Goal: Task Accomplishment & Management: Manage account settings

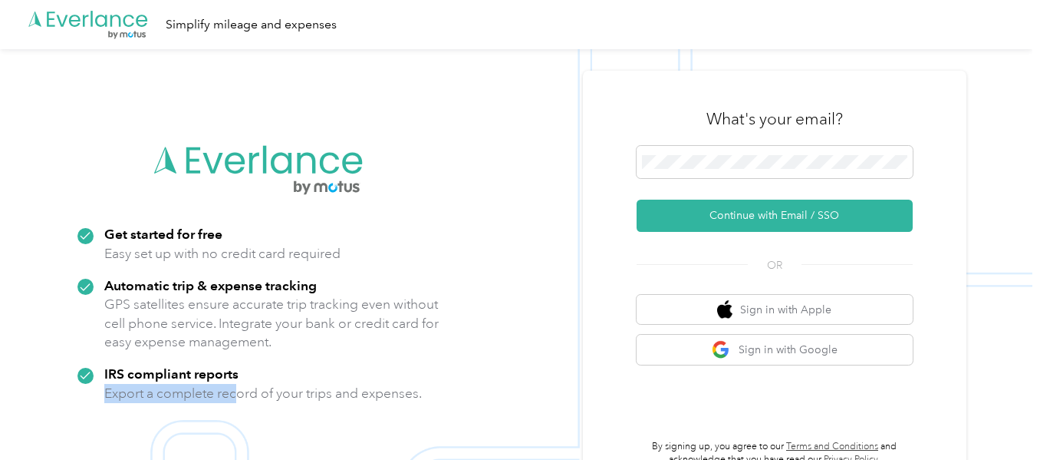
drag, startPoint x: 243, startPoint y: 420, endPoint x: 428, endPoint y: 379, distance: 189.3
click at [428, 379] on div ".cls-1 { fill: #00adee; } .cls-2 { fill: #fff; } .cls-3 { fill: #707372; } .cls…" at bounding box center [259, 279] width 384 height 294
click at [967, 266] on div "What's your email? Continue with Email / SSO OR Sign in with Apple Sign in with…" at bounding box center [775, 279] width 384 height 417
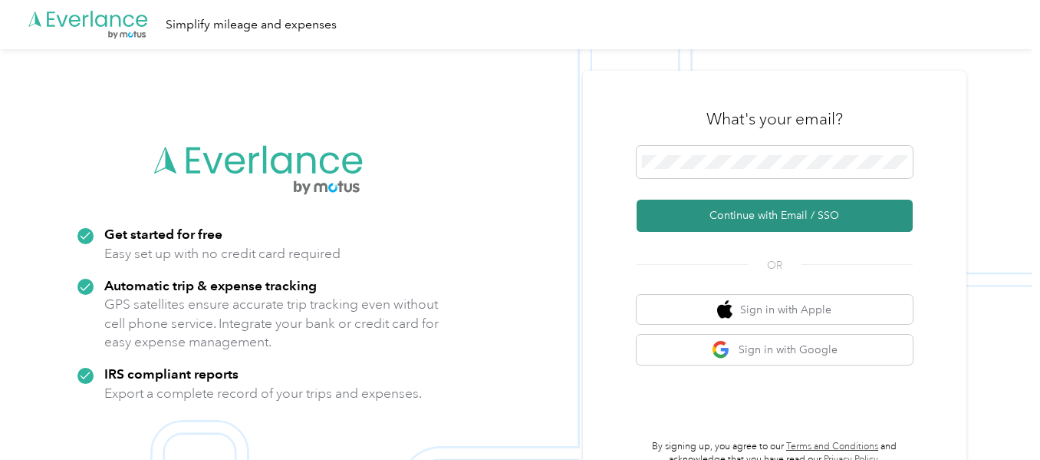
click at [760, 208] on button "Continue with Email / SSO" at bounding box center [775, 215] width 276 height 32
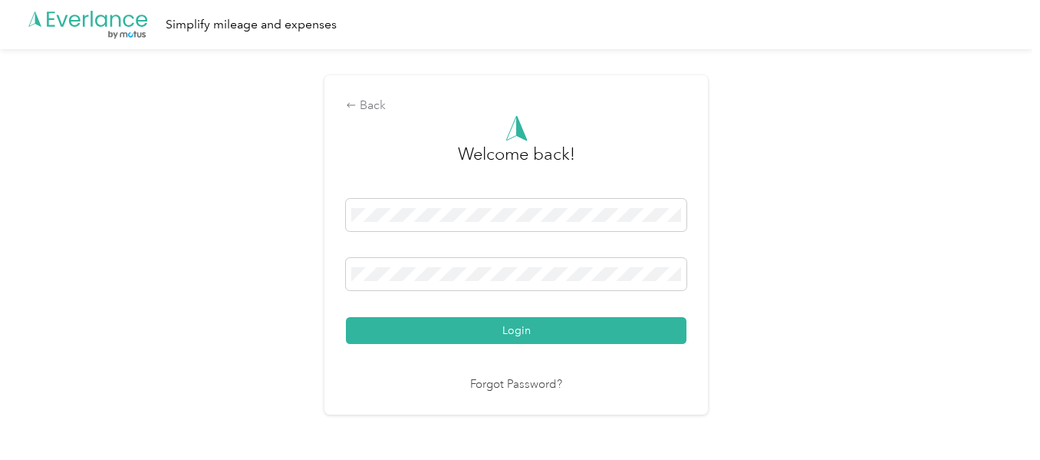
click at [346, 317] on button "Login" at bounding box center [516, 330] width 341 height 27
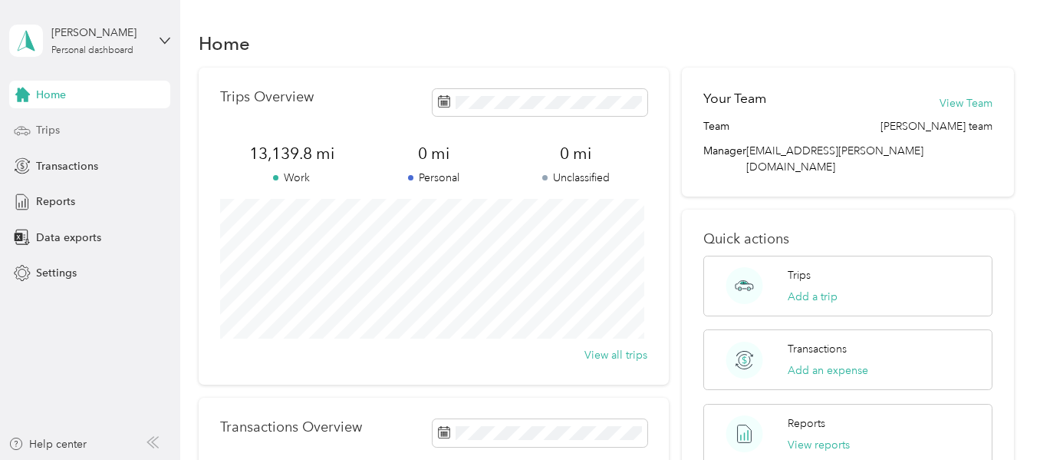
click at [65, 132] on div "Trips" at bounding box center [89, 131] width 161 height 28
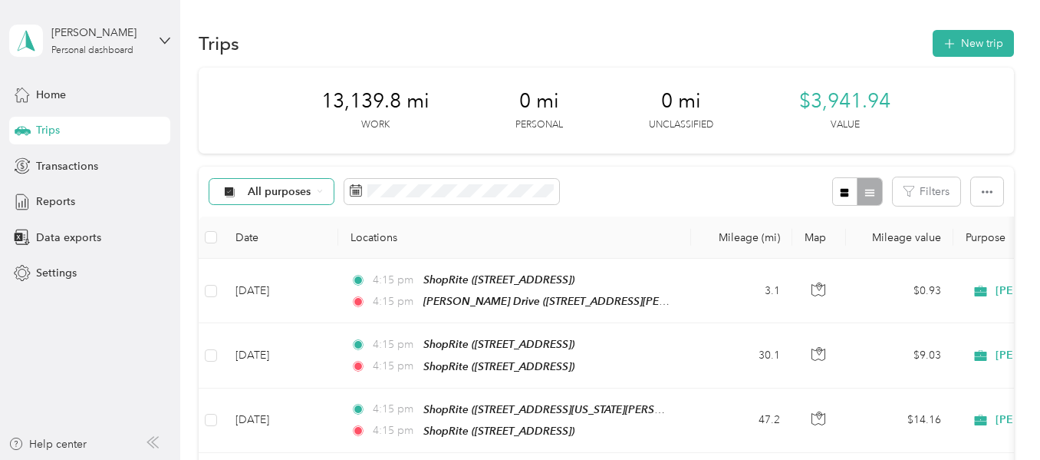
click at [272, 190] on span "All purposes" at bounding box center [280, 191] width 64 height 11
click at [269, 275] on li "[PERSON_NAME]" at bounding box center [280, 268] width 140 height 27
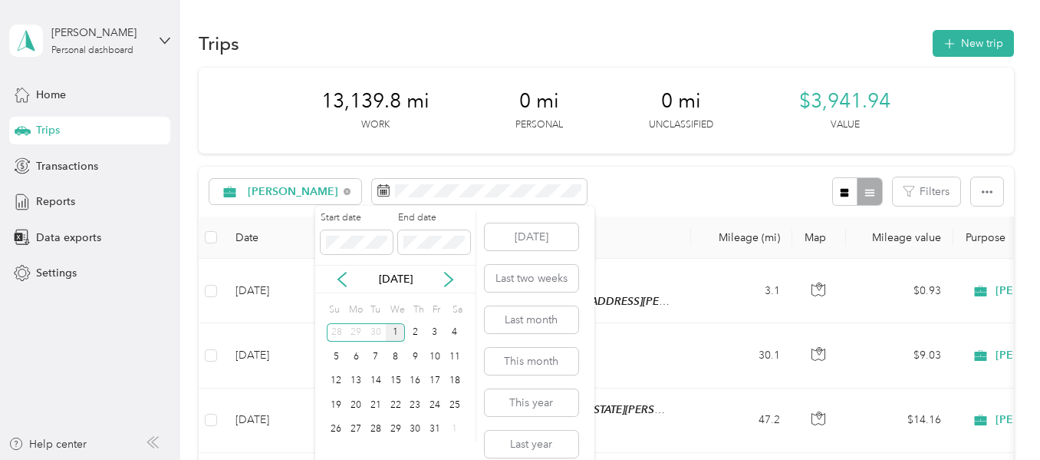
click at [399, 332] on div "1" at bounding box center [396, 332] width 20 height 19
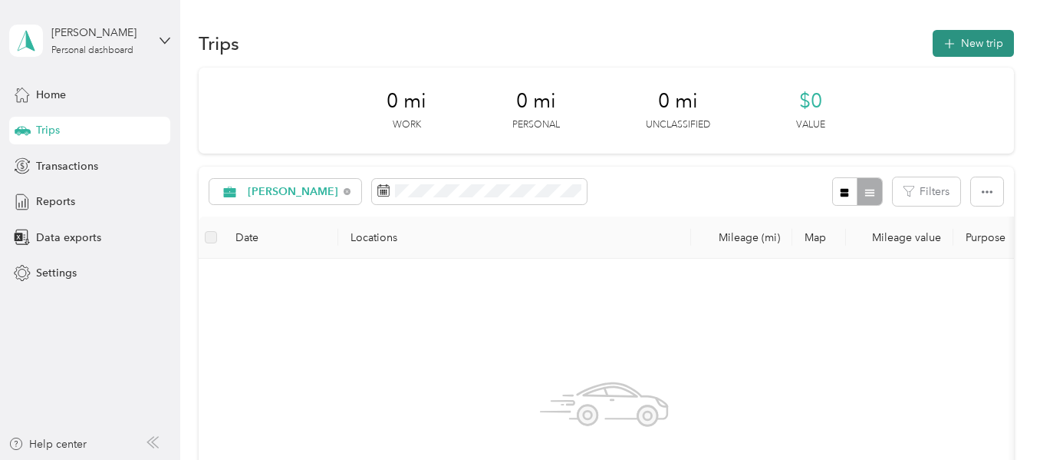
click at [965, 42] on button "New trip" at bounding box center [973, 43] width 81 height 27
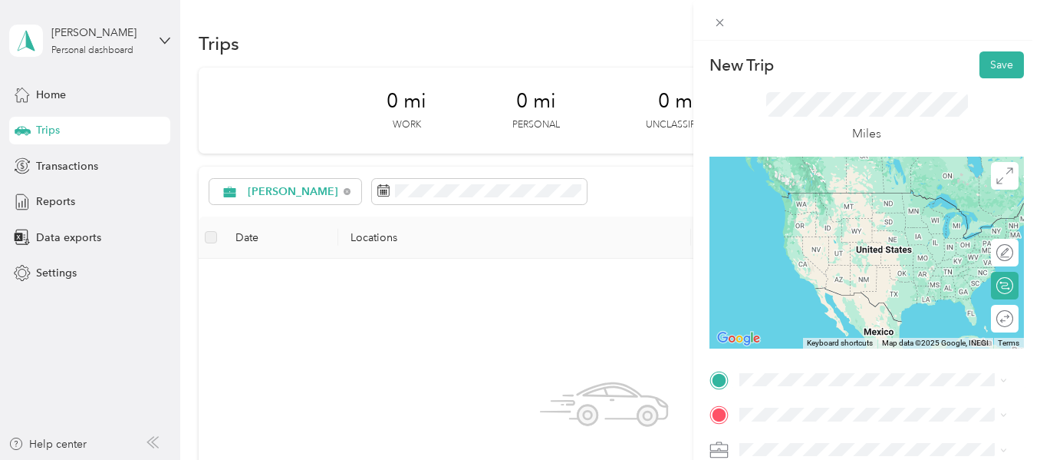
click at [876, 213] on span "[STREET_ADDRESS][PERSON_NAME][US_STATE]" at bounding box center [860, 220] width 183 height 29
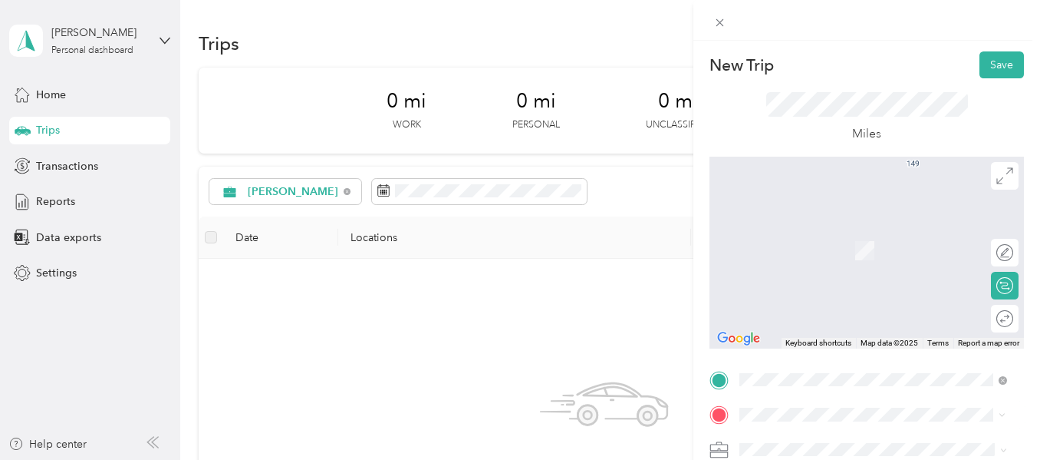
click at [858, 255] on div "TEAM ShopRite [STREET_ADDRESS]" at bounding box center [818, 245] width 99 height 38
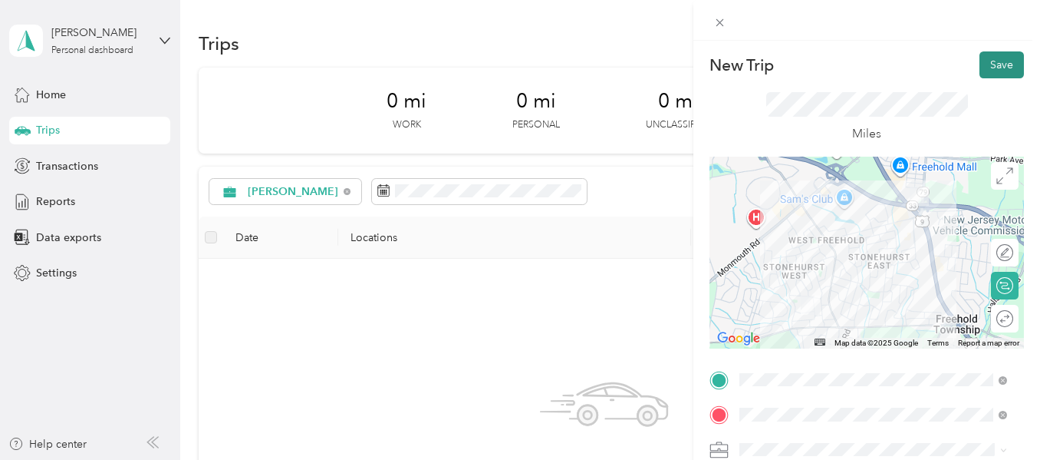
click at [982, 65] on button "Save" at bounding box center [1002, 64] width 44 height 27
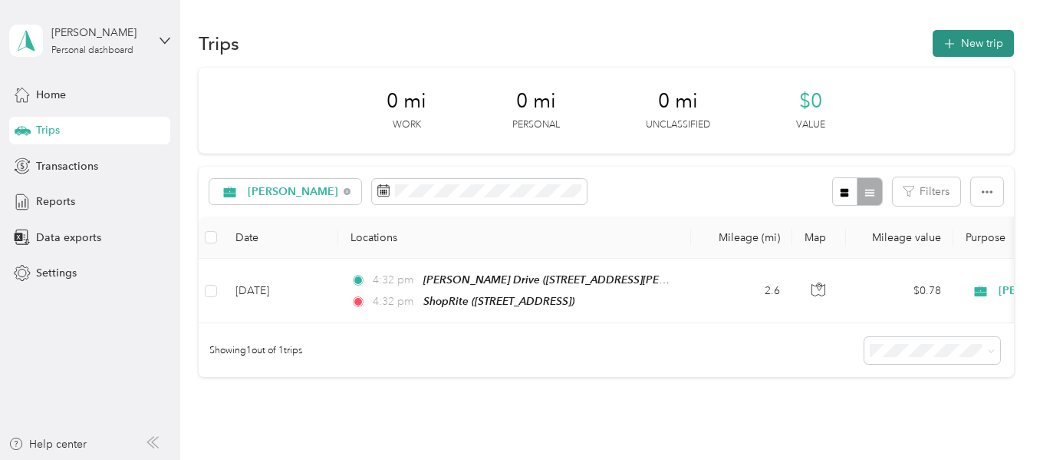
click at [971, 41] on button "New trip" at bounding box center [973, 43] width 81 height 27
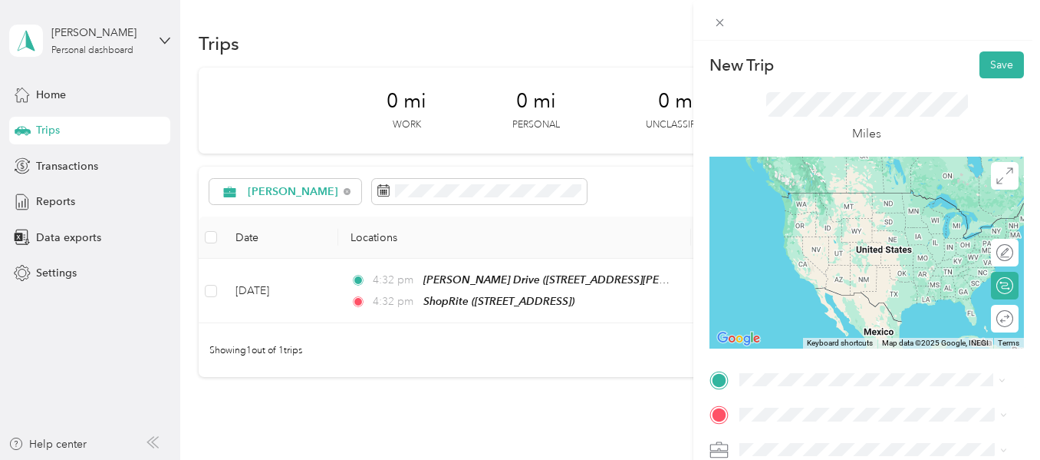
click at [868, 221] on div "TEAM ShopRite [STREET_ADDRESS]" at bounding box center [818, 210] width 99 height 38
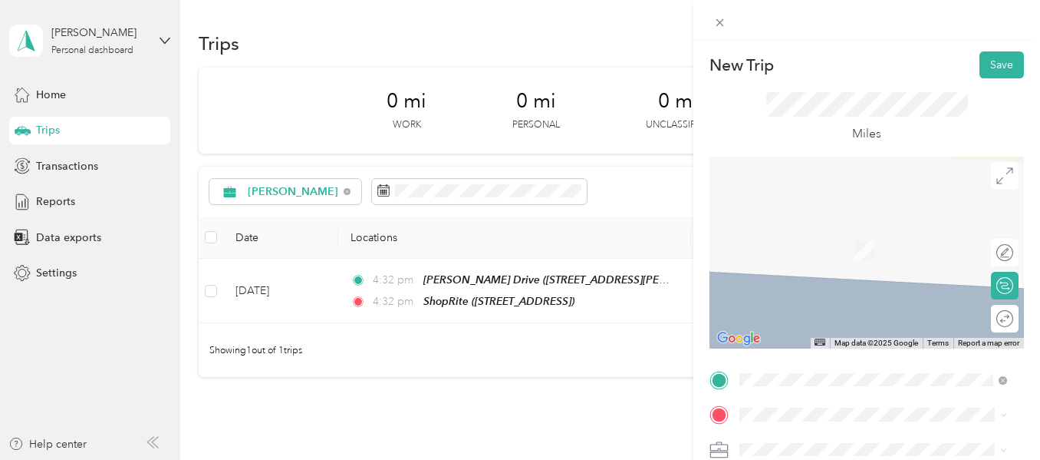
click at [878, 302] on div "TEAM ShopRite [STREET_ADDRESS][US_STATE][PERSON_NAME]" at bounding box center [886, 289] width 234 height 54
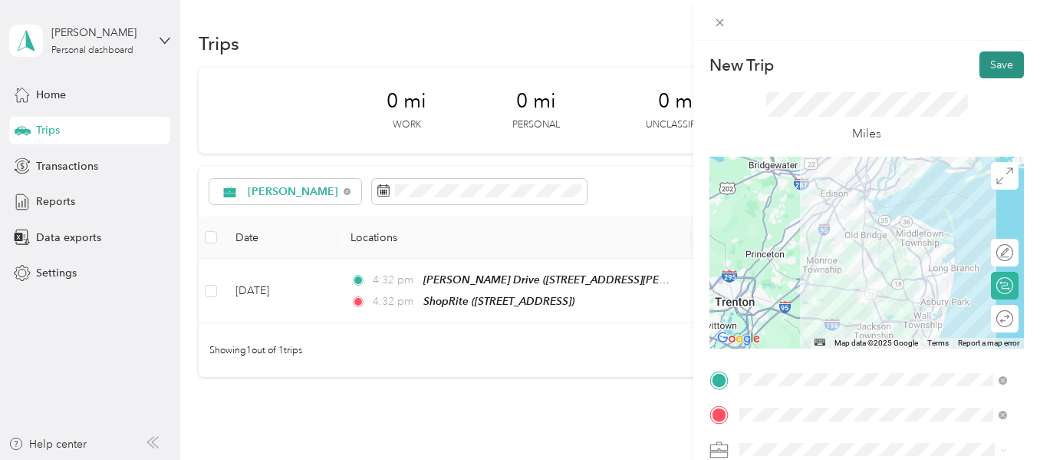
click at [988, 66] on button "Save" at bounding box center [1002, 64] width 44 height 27
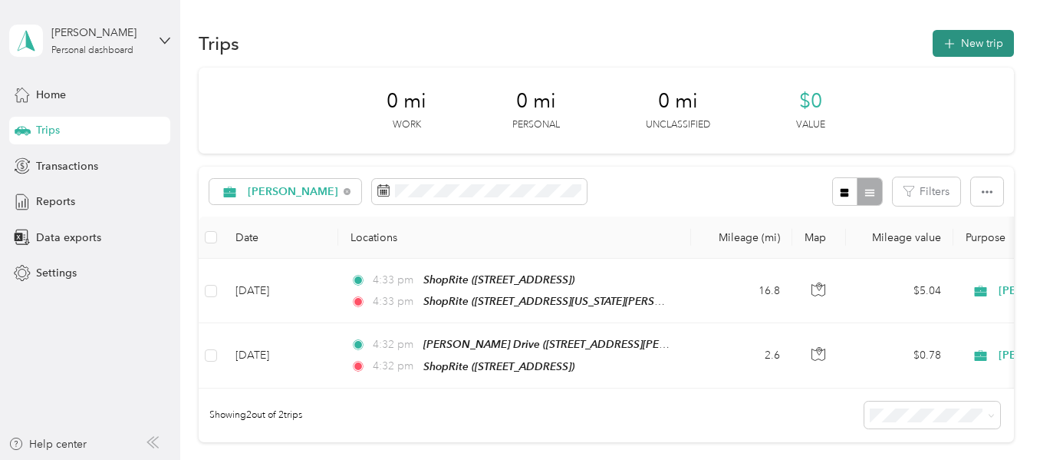
click at [966, 46] on button "New trip" at bounding box center [973, 43] width 81 height 27
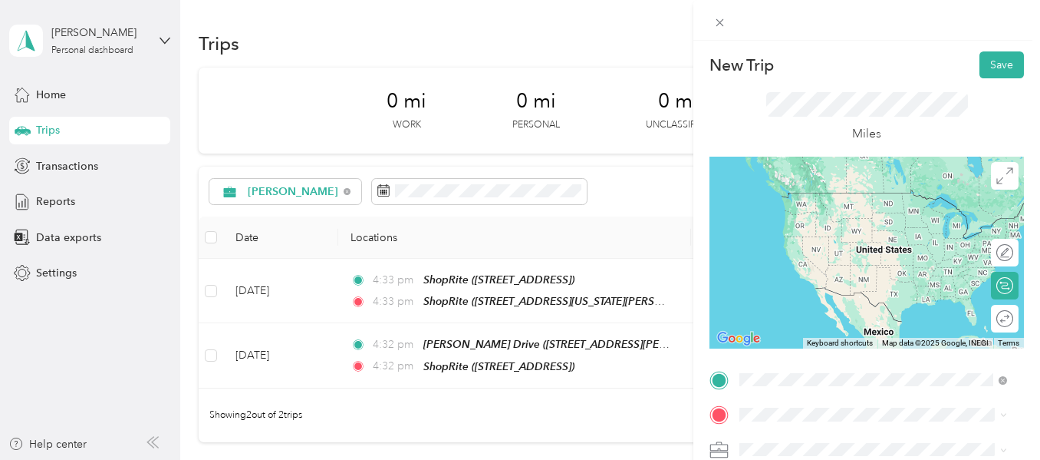
click at [901, 265] on div "TEAM ShopRite [STREET_ADDRESS][US_STATE][PERSON_NAME]" at bounding box center [886, 261] width 234 height 54
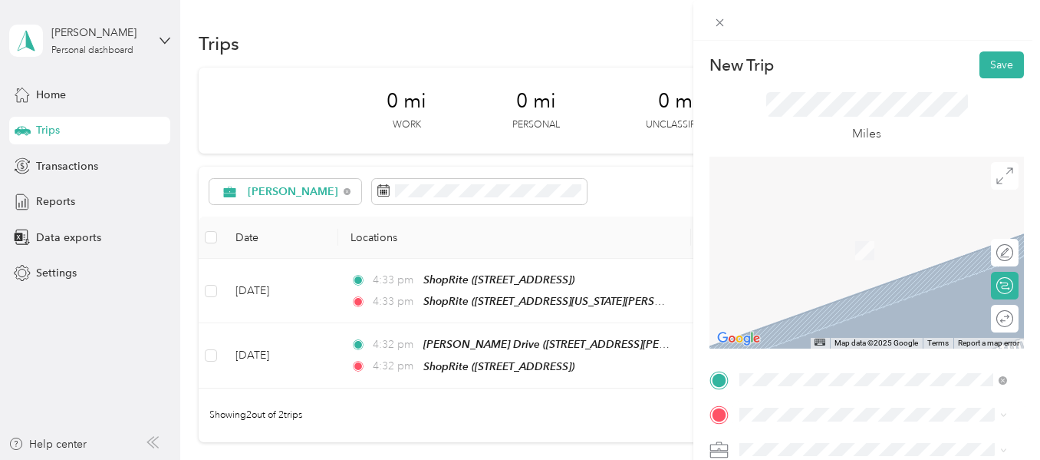
click at [881, 315] on div "TEAM ShopRite [STREET_ADDRESS][PERSON_NAME]" at bounding box center [860, 296] width 183 height 38
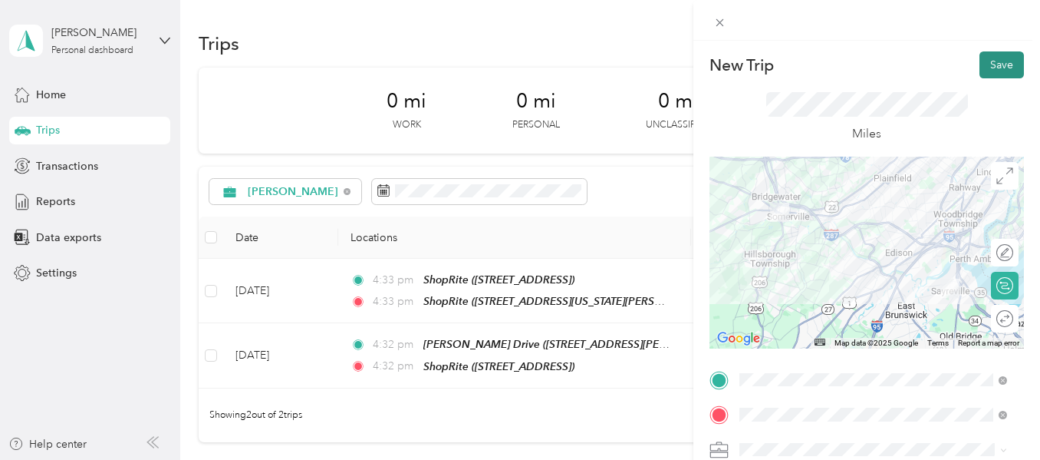
click at [987, 63] on button "Save" at bounding box center [1002, 64] width 44 height 27
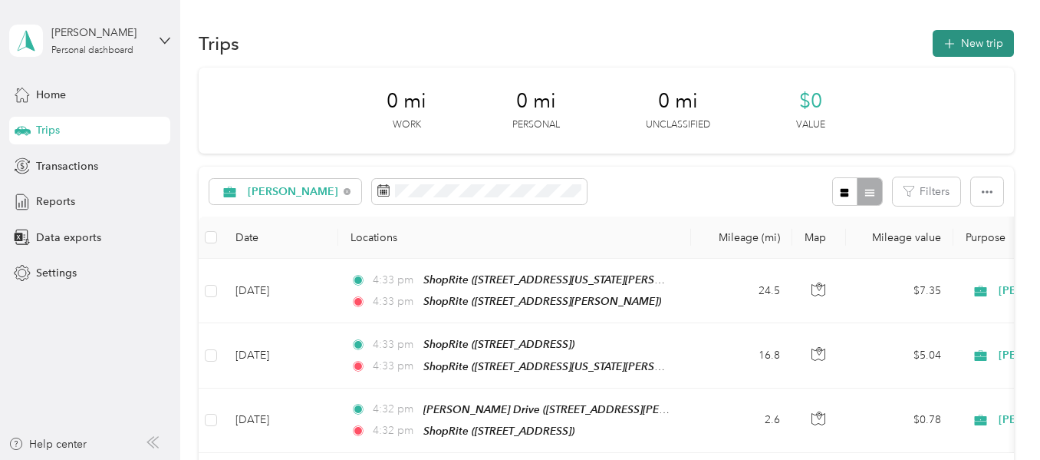
click at [976, 38] on button "New trip" at bounding box center [973, 43] width 81 height 27
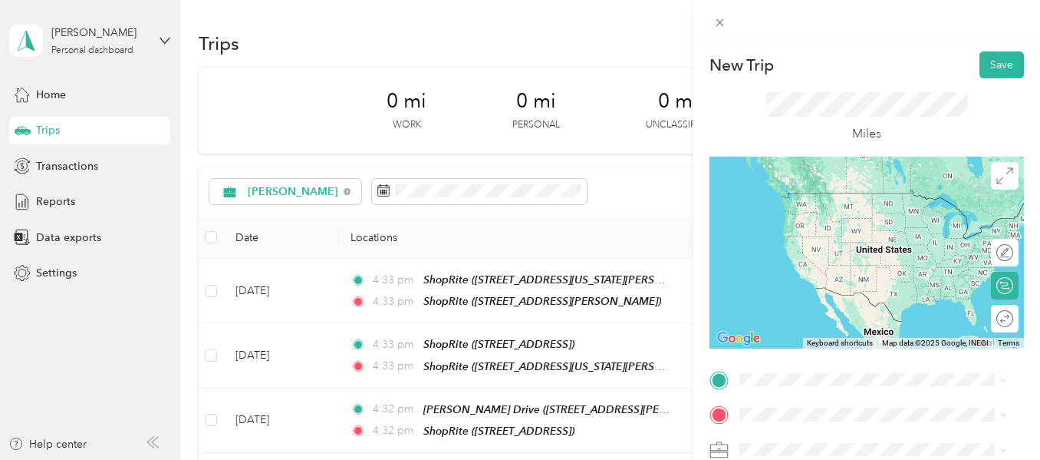
click at [819, 281] on div "TEAM ShopRite [STREET_ADDRESS][PERSON_NAME]" at bounding box center [860, 262] width 183 height 38
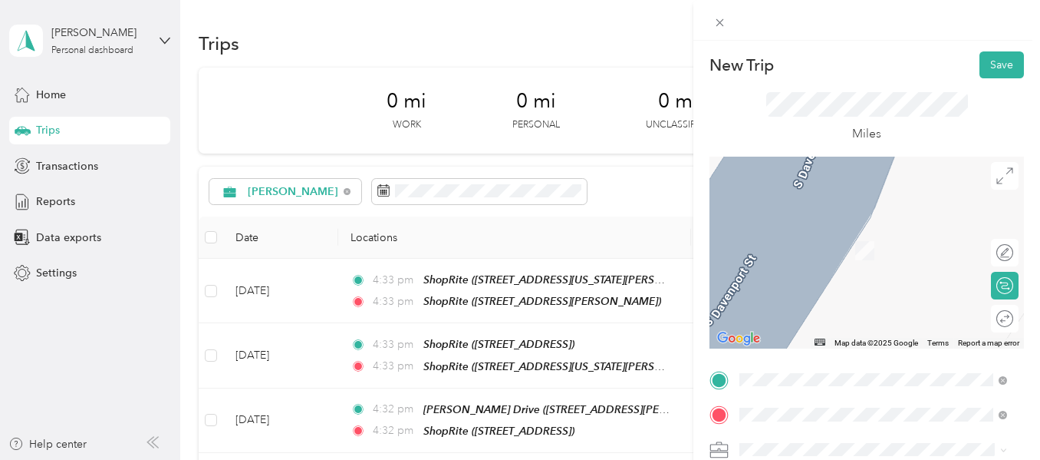
click at [868, 258] on div "TEAM ShopRite [STREET_ADDRESS]" at bounding box center [818, 245] width 99 height 38
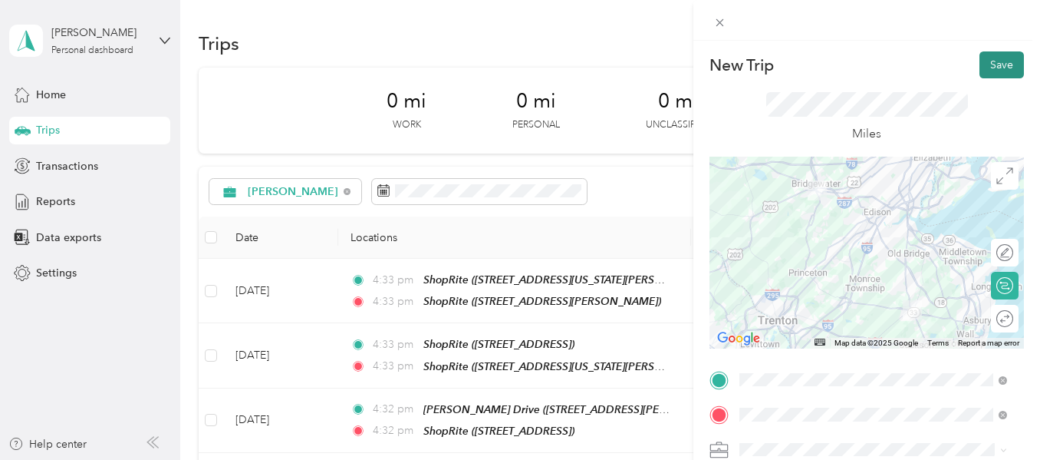
click at [995, 59] on button "Save" at bounding box center [1002, 64] width 44 height 27
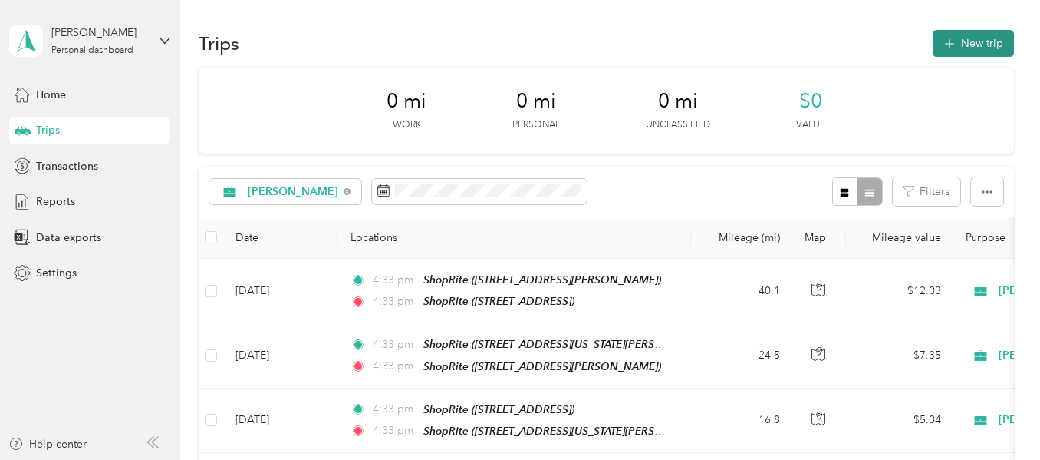
click at [963, 45] on button "New trip" at bounding box center [973, 43] width 81 height 27
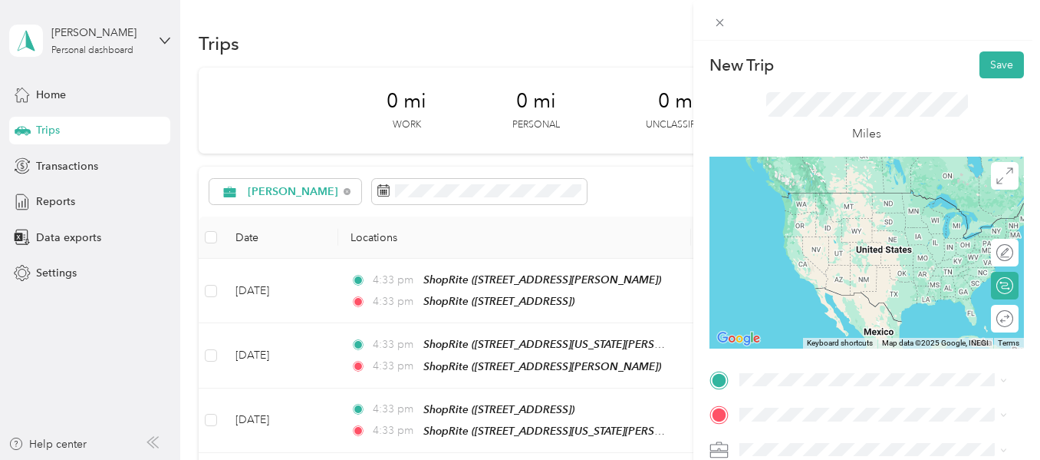
click at [866, 216] on span "[STREET_ADDRESS]" at bounding box center [817, 212] width 97 height 13
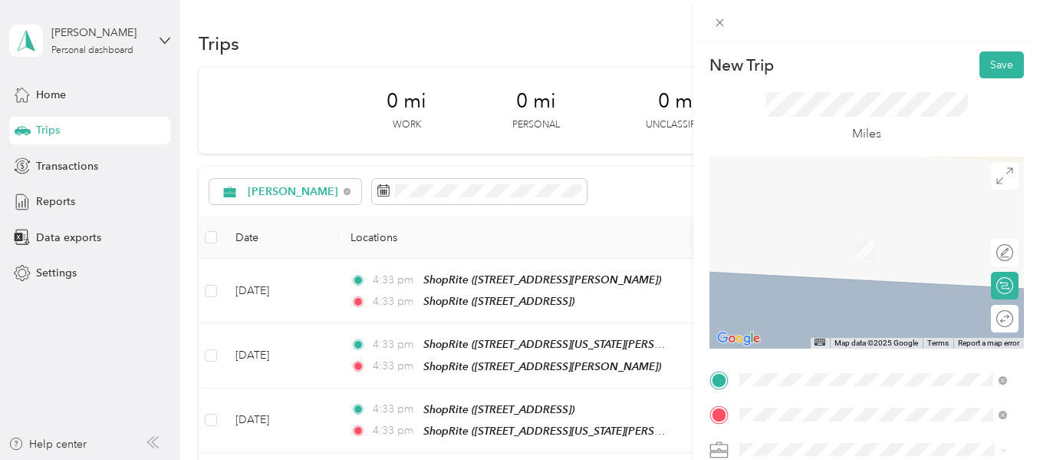
click at [844, 265] on div "[PERSON_NAME] Drive [STREET_ADDRESS][PERSON_NAME][US_STATE]" at bounding box center [886, 250] width 234 height 48
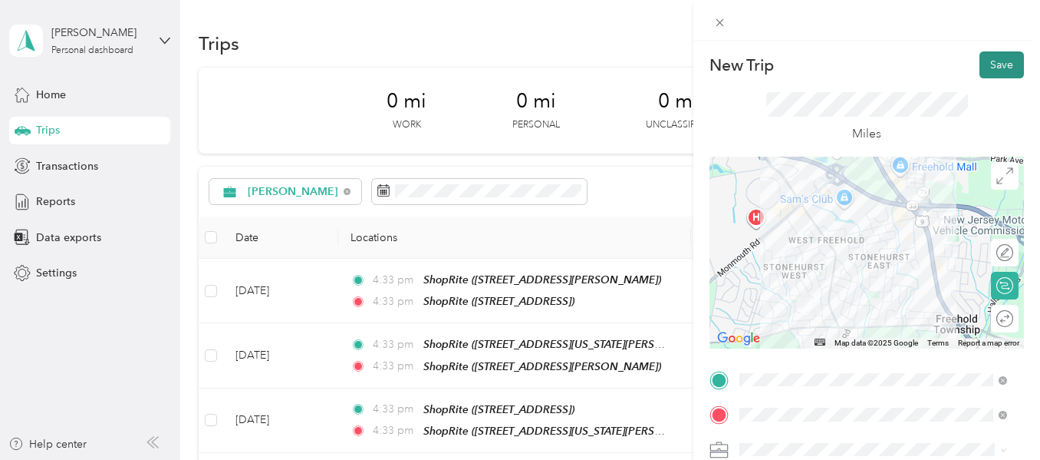
click at [991, 64] on button "Save" at bounding box center [1002, 64] width 44 height 27
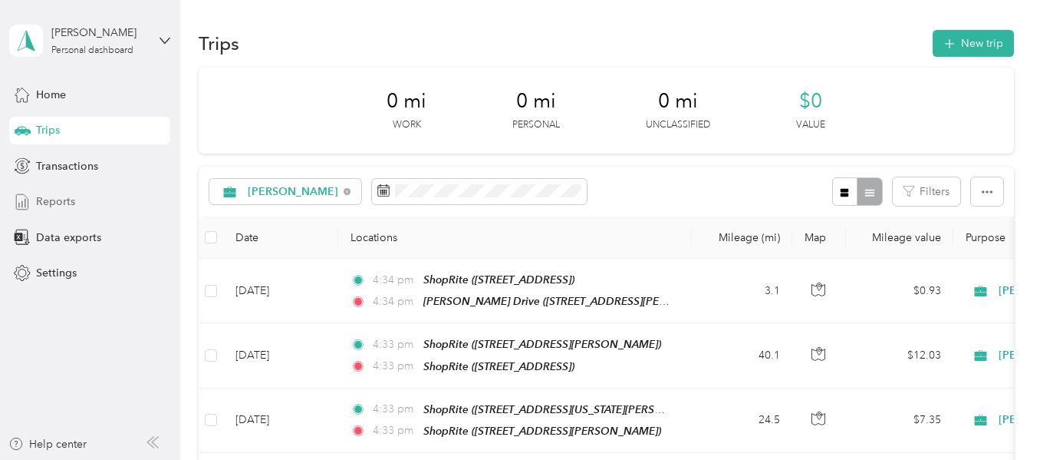
click at [59, 200] on span "Reports" at bounding box center [55, 201] width 39 height 16
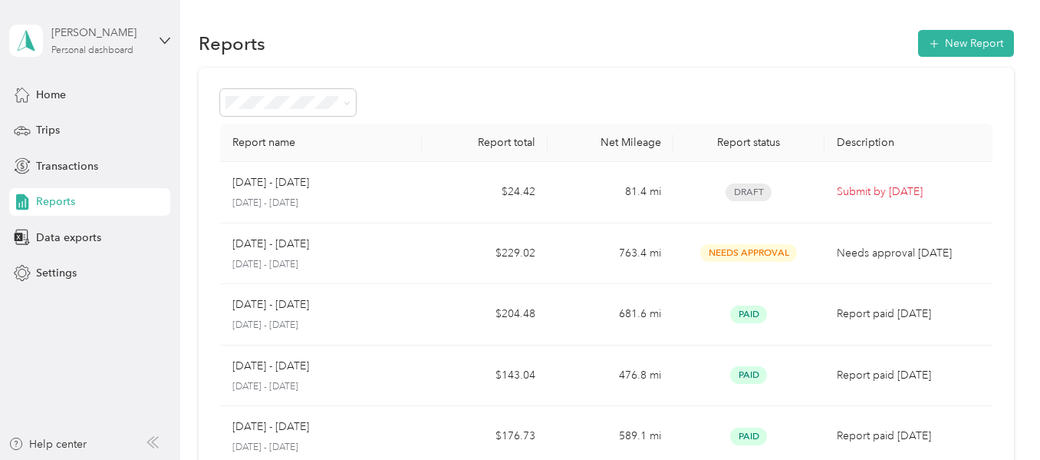
click at [84, 48] on div "Personal dashboard" at bounding box center [92, 50] width 82 height 9
click at [61, 123] on div "Log out" at bounding box center [52, 119] width 59 height 16
